Goal: Book appointment/travel/reservation

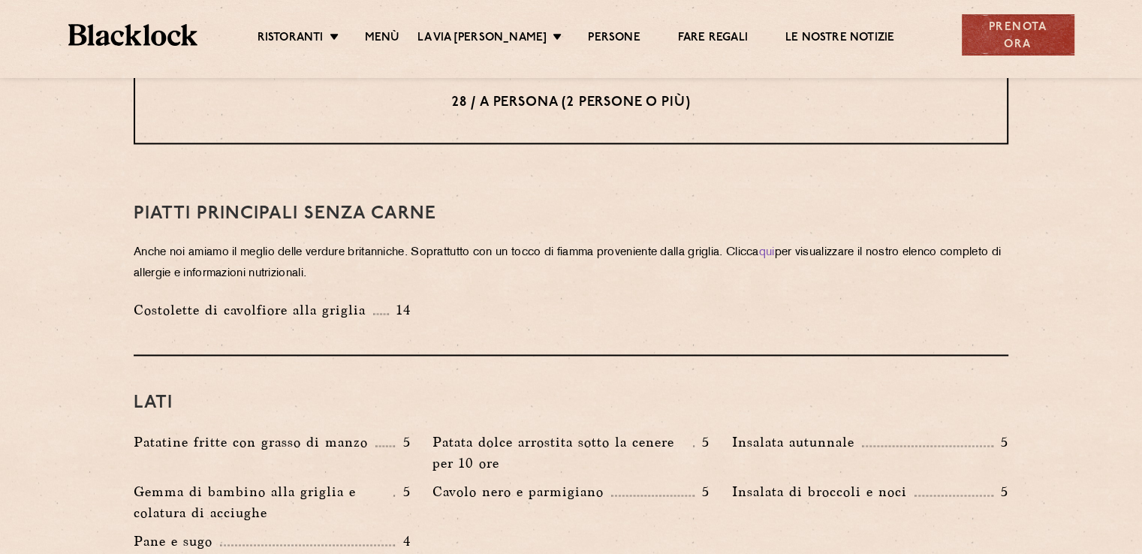
scroll to position [1951, 0]
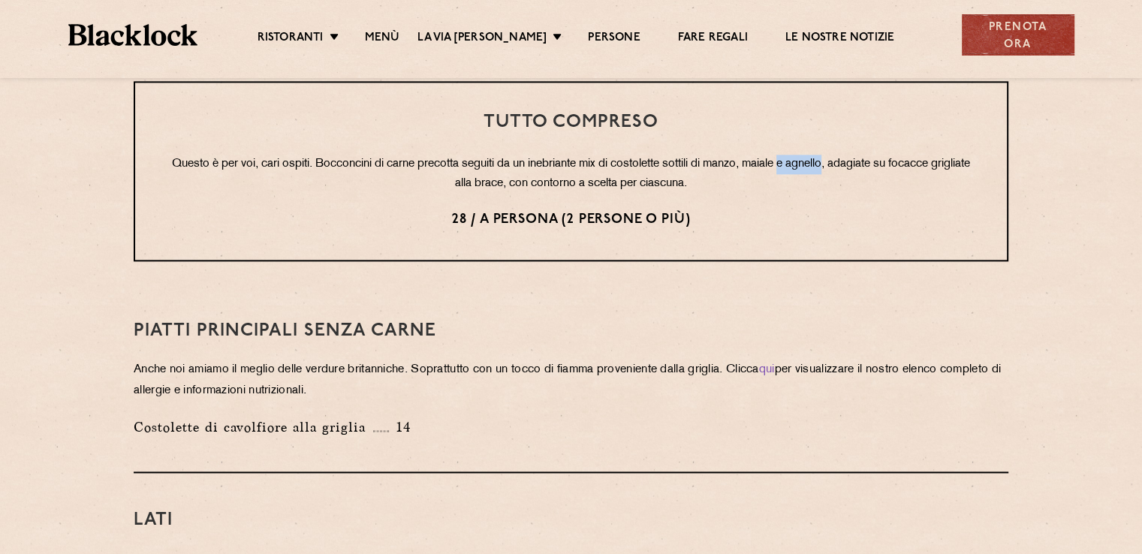
drag, startPoint x: 811, startPoint y: 163, endPoint x: 851, endPoint y: 155, distance: 41.4
click at [851, 158] on font "Questo è per voi, cari ospiti. Bocconcini di carne precotta seguiti da un inebr…" at bounding box center [571, 173] width 798 height 31
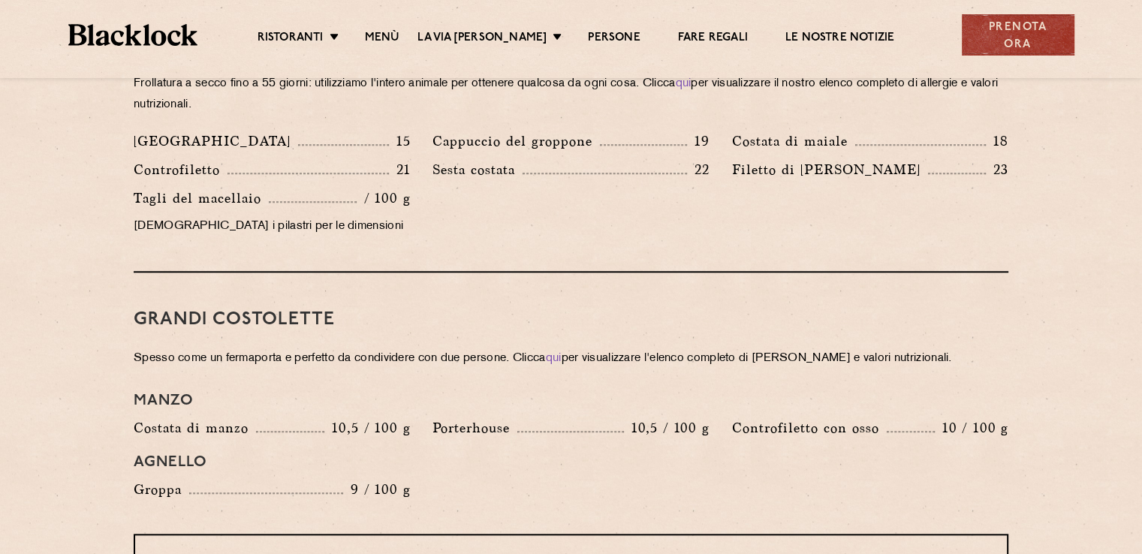
scroll to position [1351, 0]
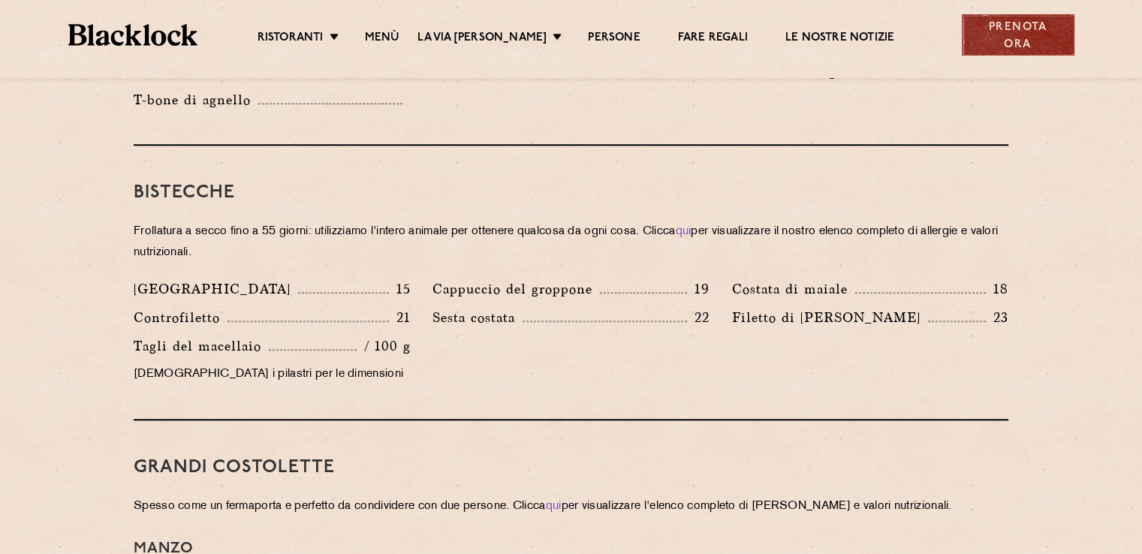
click at [1030, 37] on font "Prenota ora" at bounding box center [1018, 37] width 80 height 35
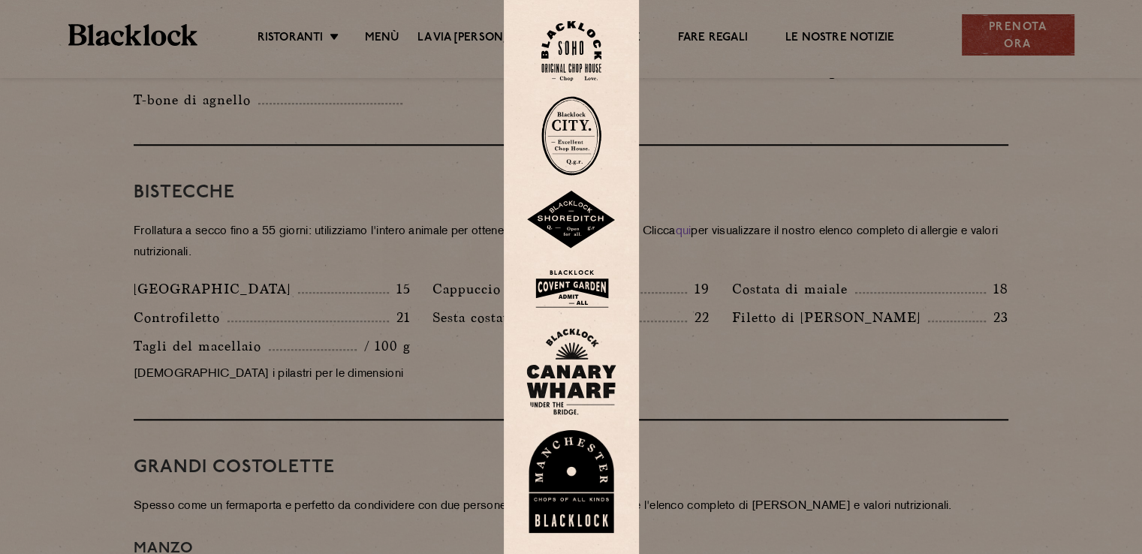
click at [571, 55] on img at bounding box center [571, 51] width 60 height 61
